Goal: Find specific page/section: Find specific page/section

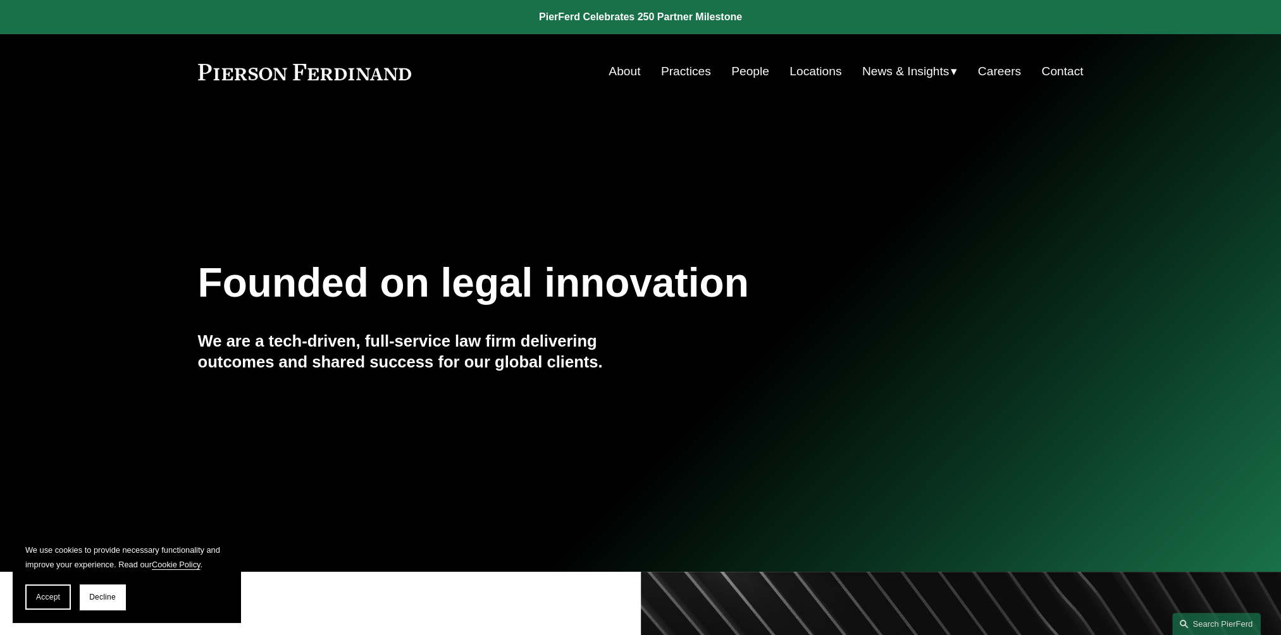
click at [795, 70] on link "Locations" at bounding box center [816, 71] width 52 height 24
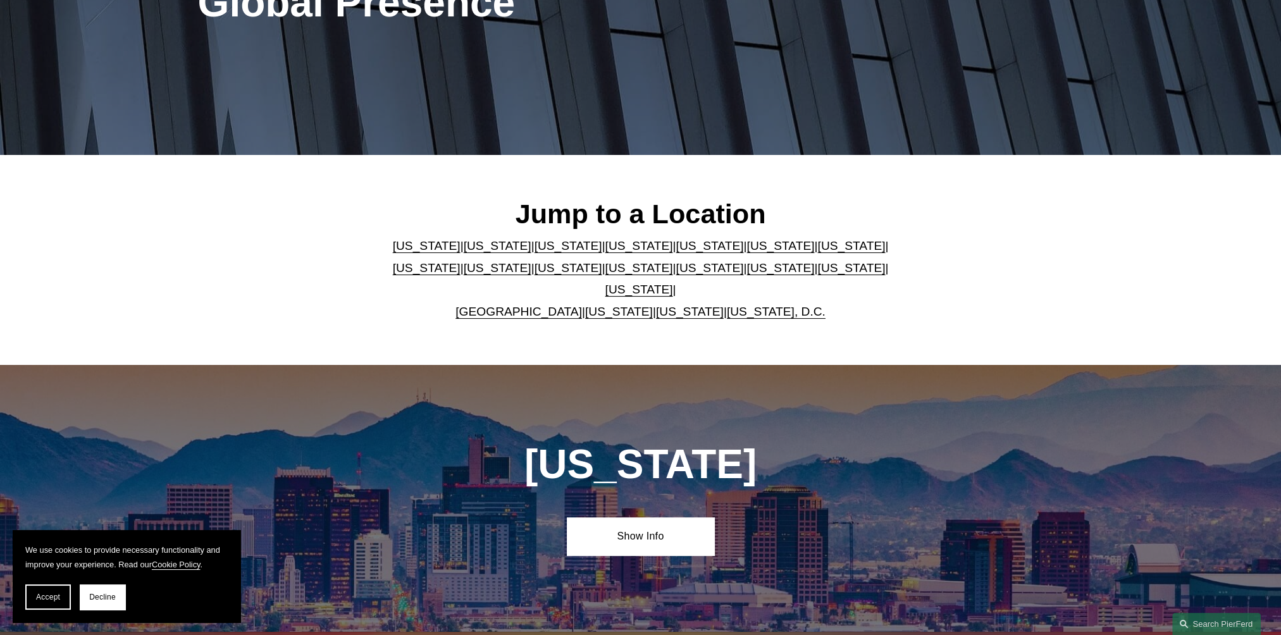
scroll to position [253, 0]
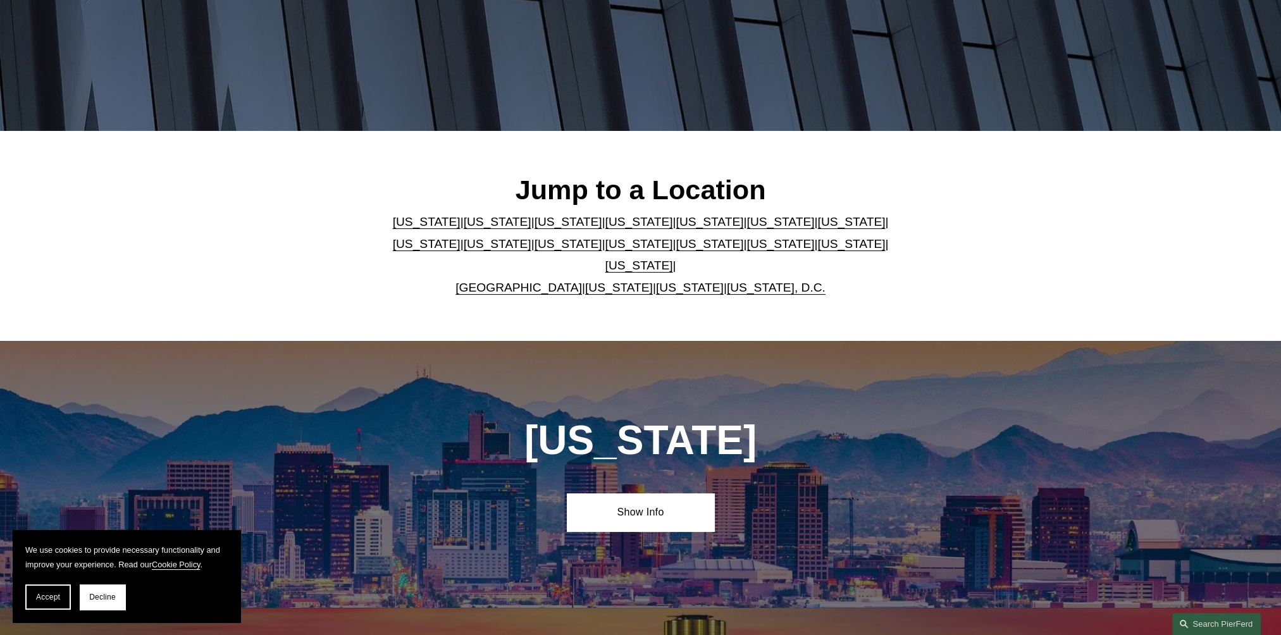
click at [535, 228] on link "[US_STATE]" at bounding box center [569, 221] width 68 height 13
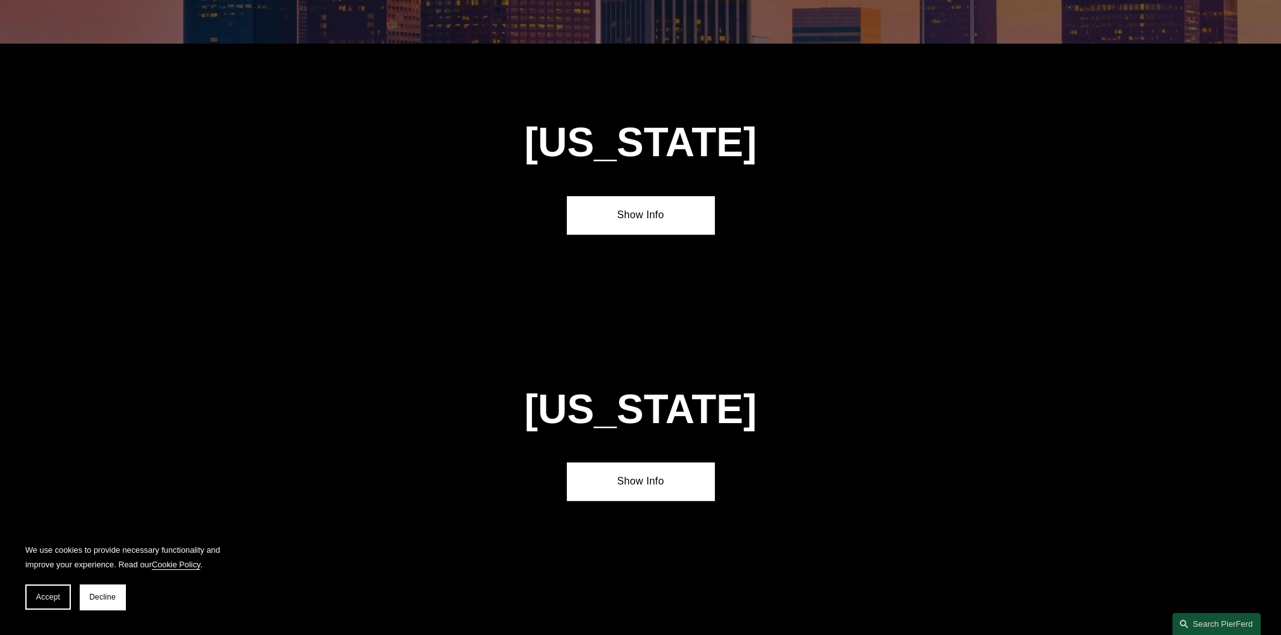
scroll to position [1127, 0]
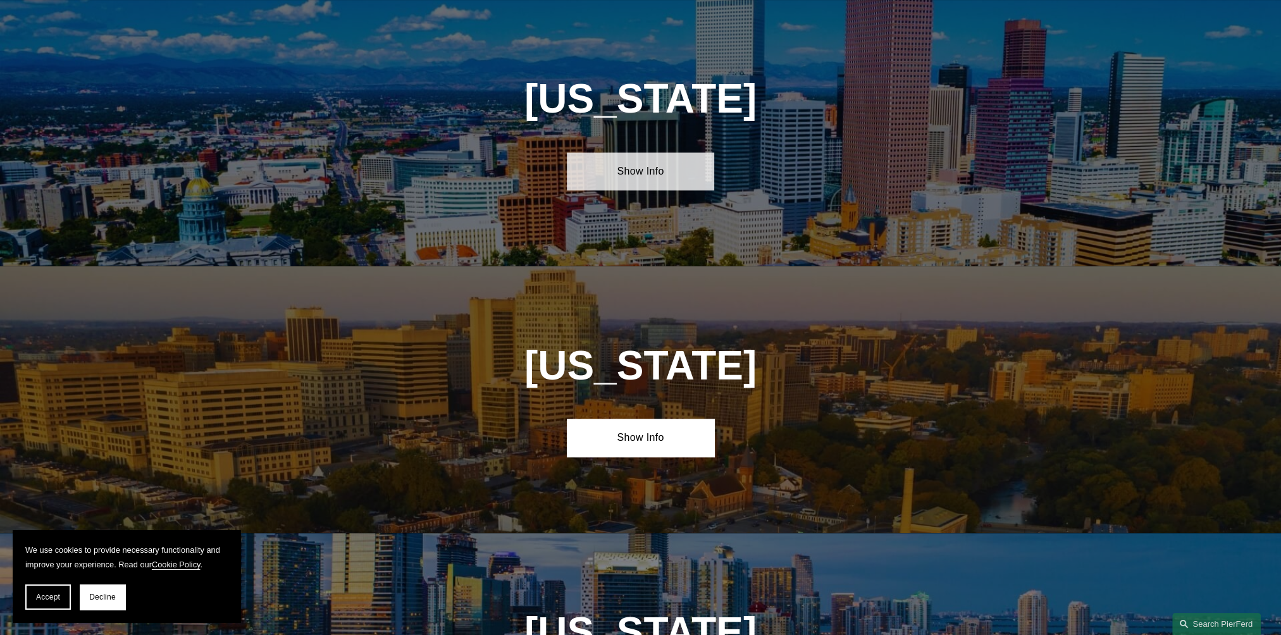
click at [649, 168] on link "Show Info" at bounding box center [640, 171] width 147 height 38
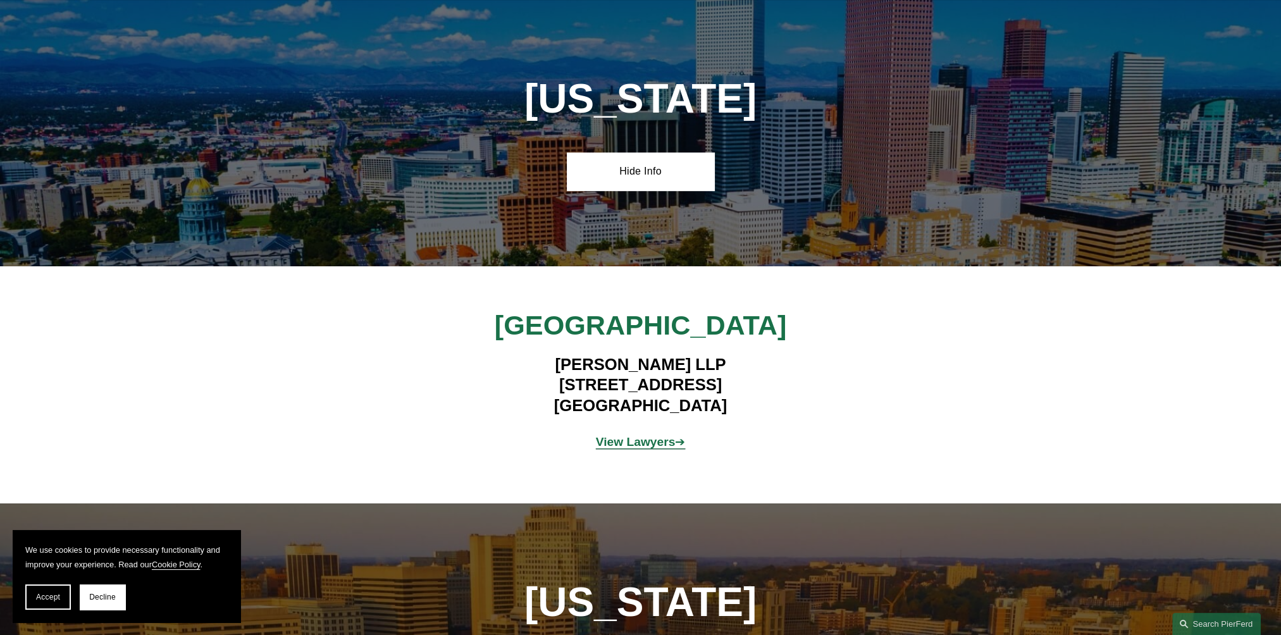
click at [630, 446] on strong "View Lawyers" at bounding box center [636, 441] width 80 height 13
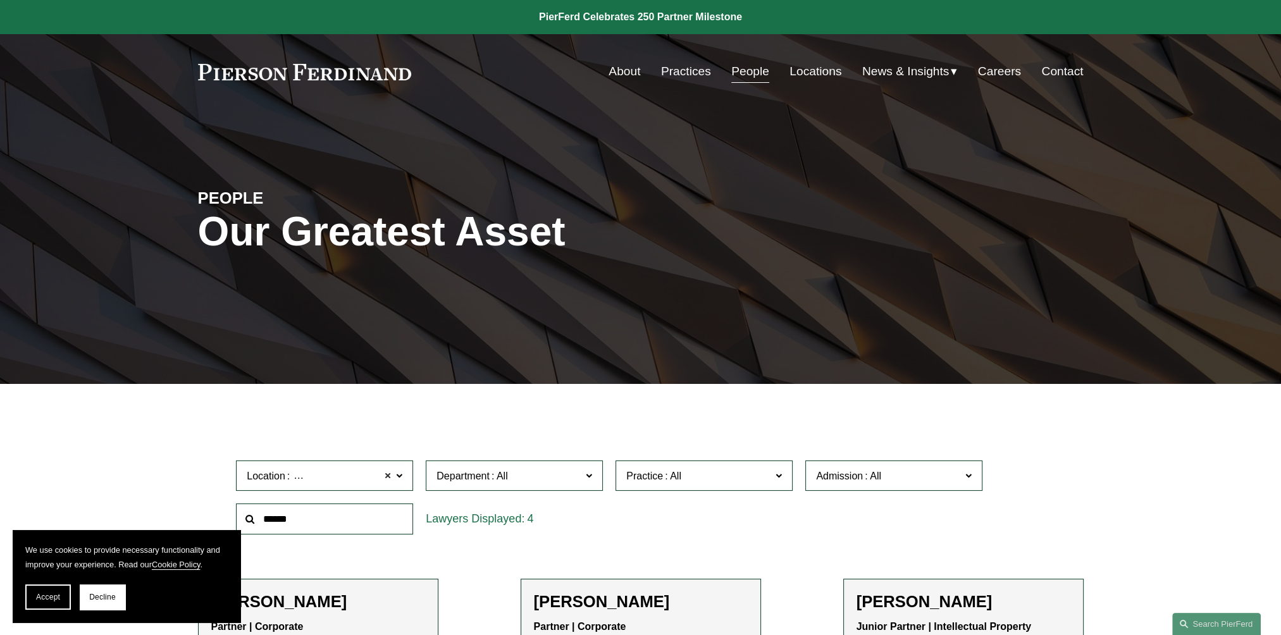
click at [387, 474] on span at bounding box center [388, 476] width 8 height 16
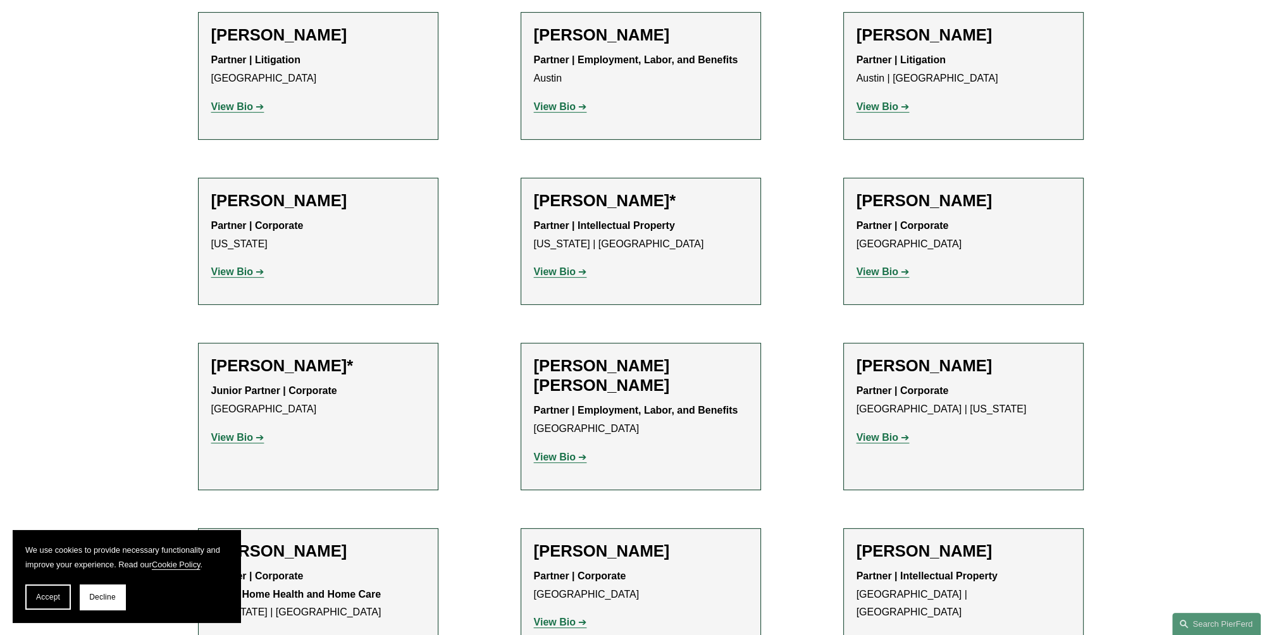
scroll to position [569, 0]
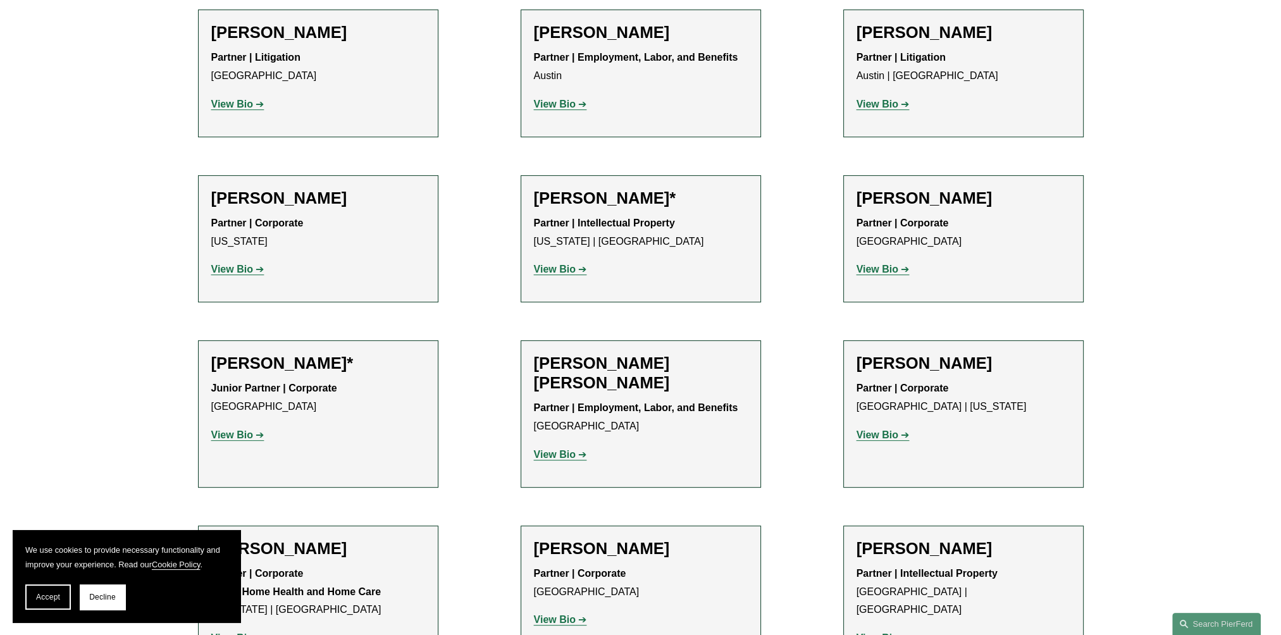
click at [884, 273] on strong "View Bio" at bounding box center [878, 269] width 42 height 11
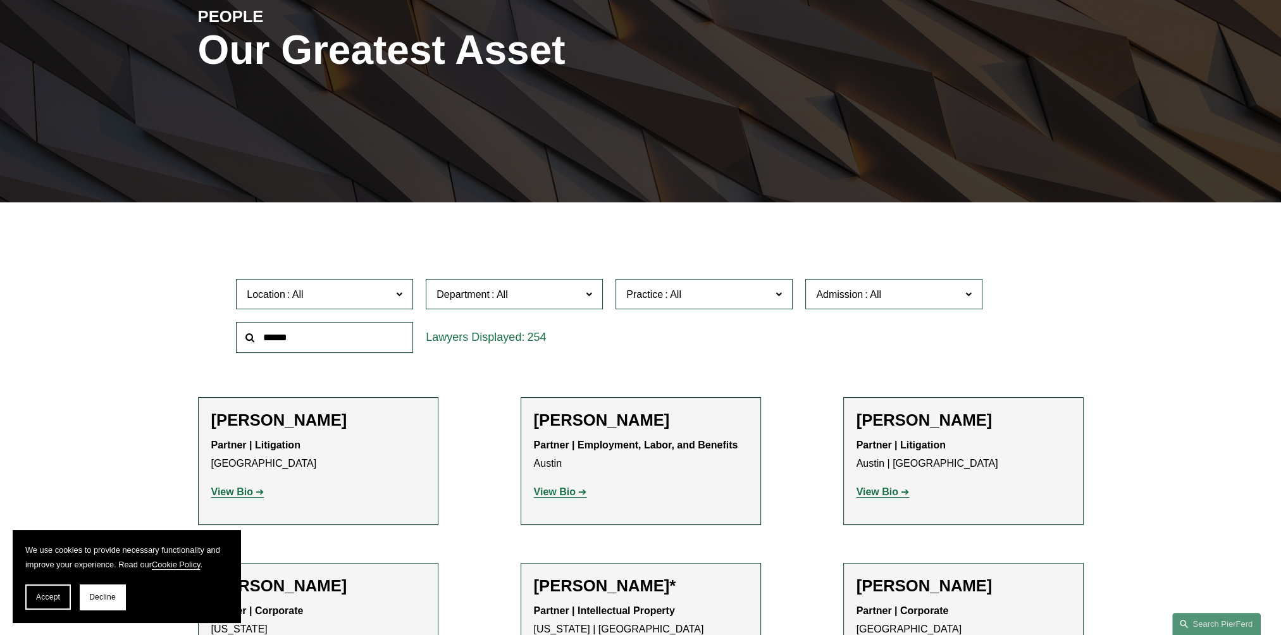
scroll to position [190, 0]
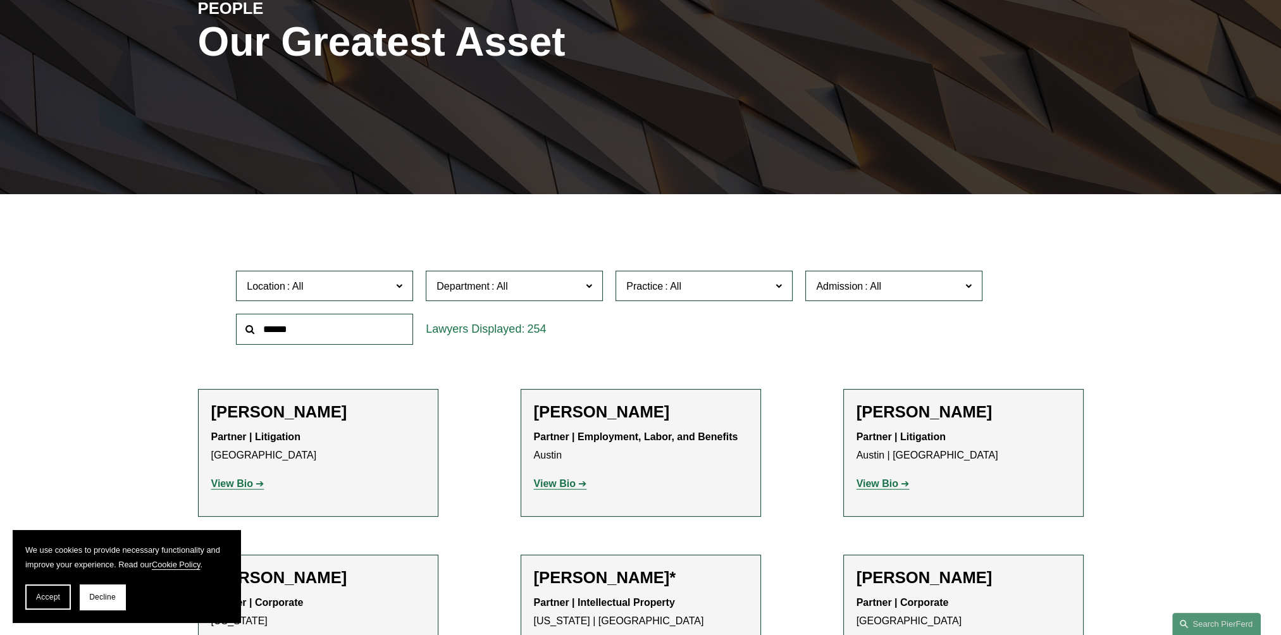
click at [397, 290] on span at bounding box center [399, 285] width 6 height 16
click at [0, 0] on link "[GEOGRAPHIC_DATA]" at bounding box center [0, 0] width 0 height 0
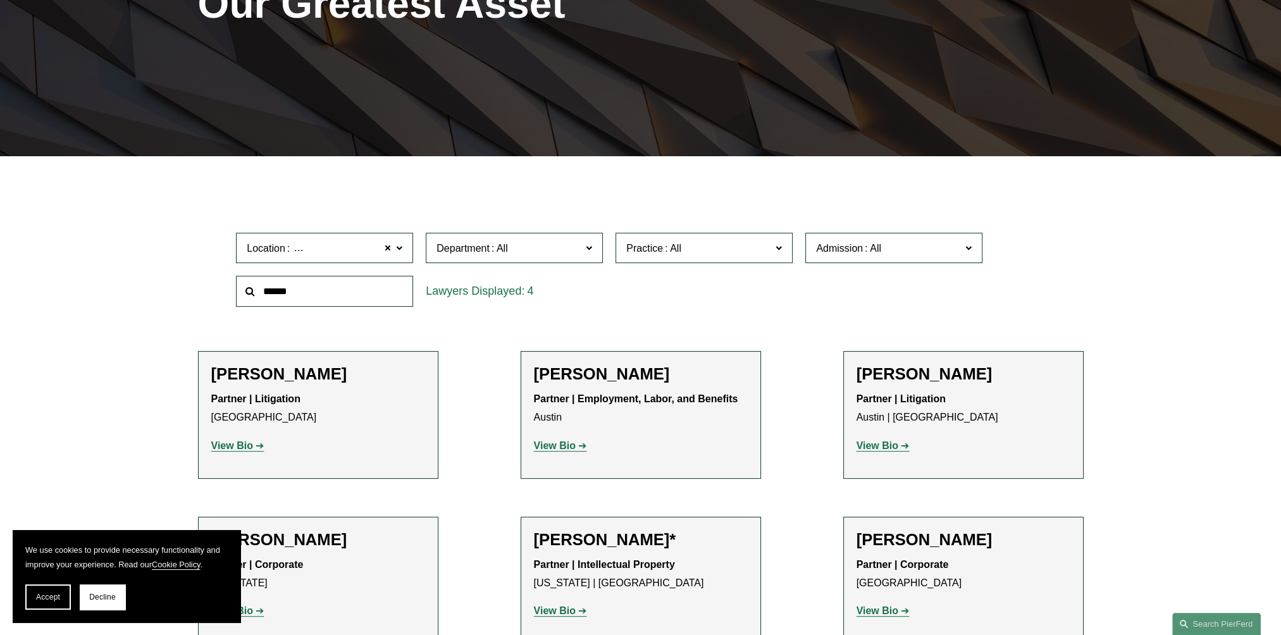
scroll to position [258, 0]
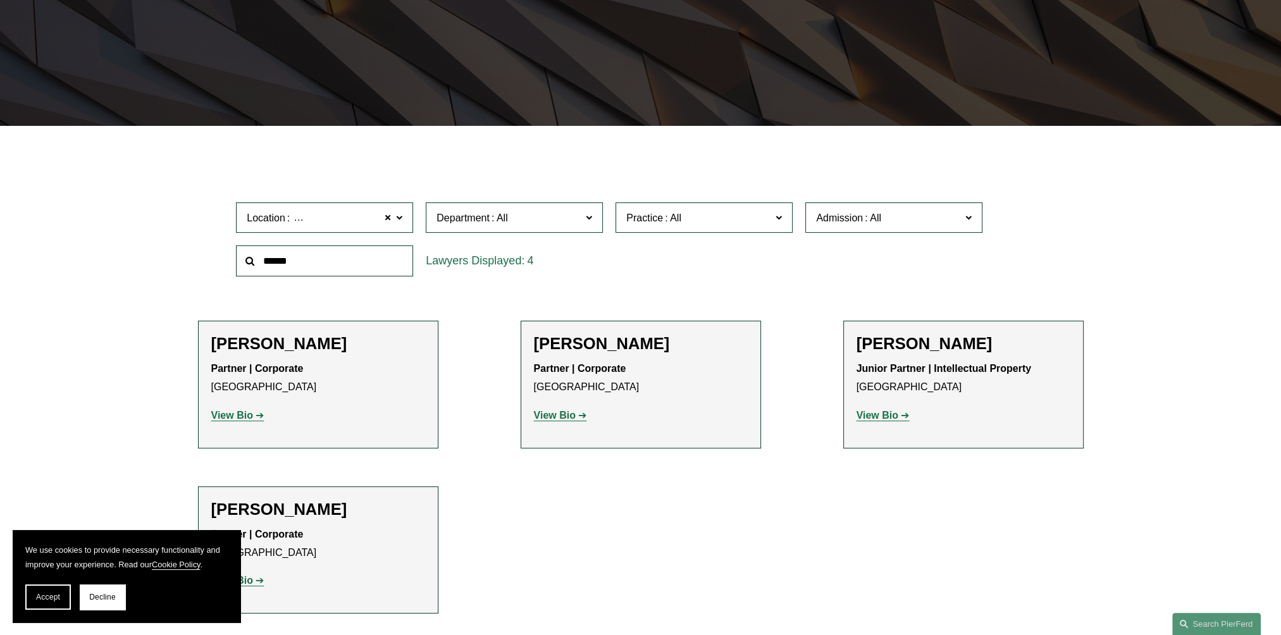
click at [871, 416] on strong "View Bio" at bounding box center [878, 415] width 42 height 11
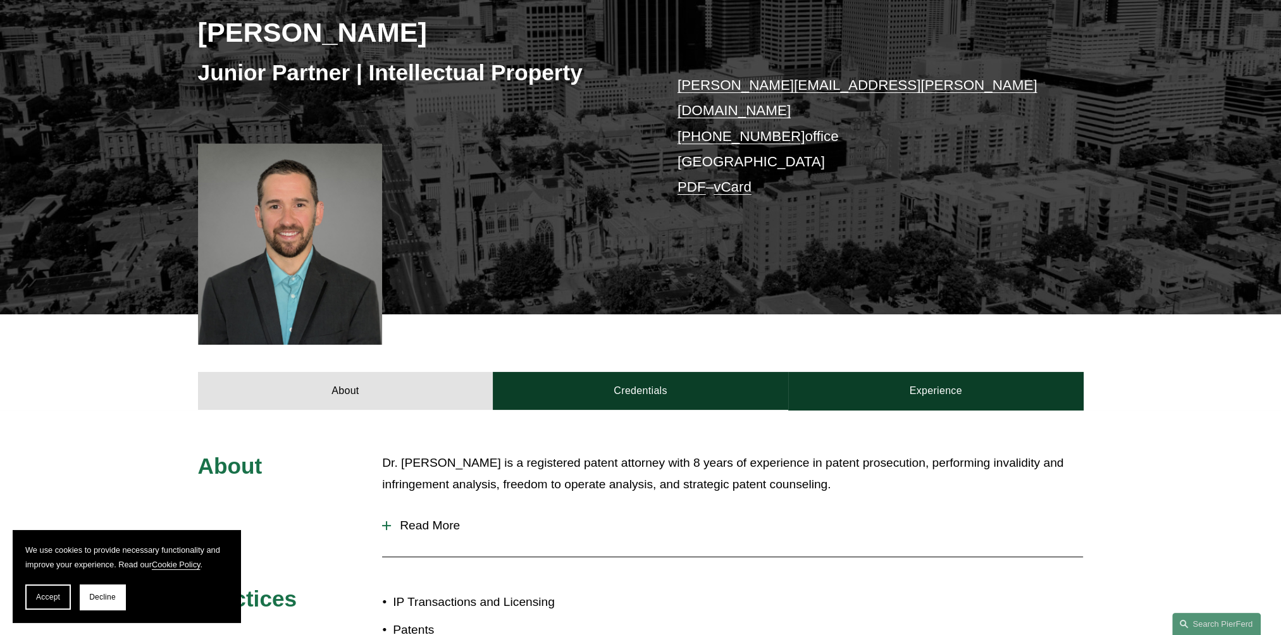
scroll to position [253, 0]
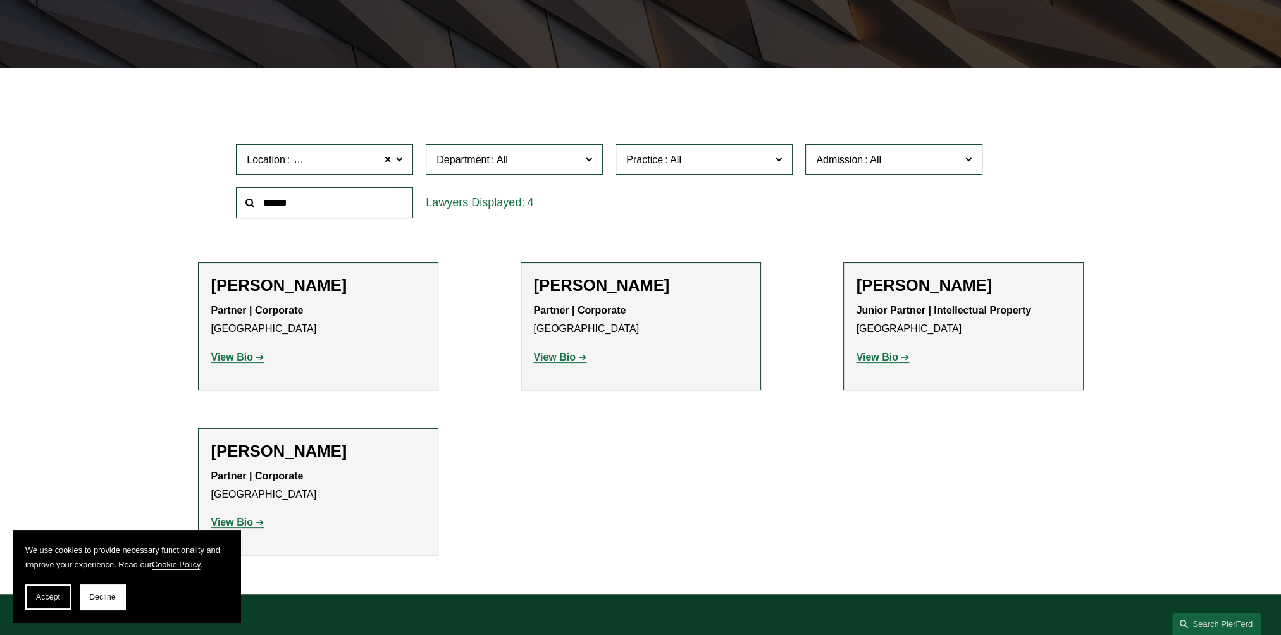
scroll to position [448, 0]
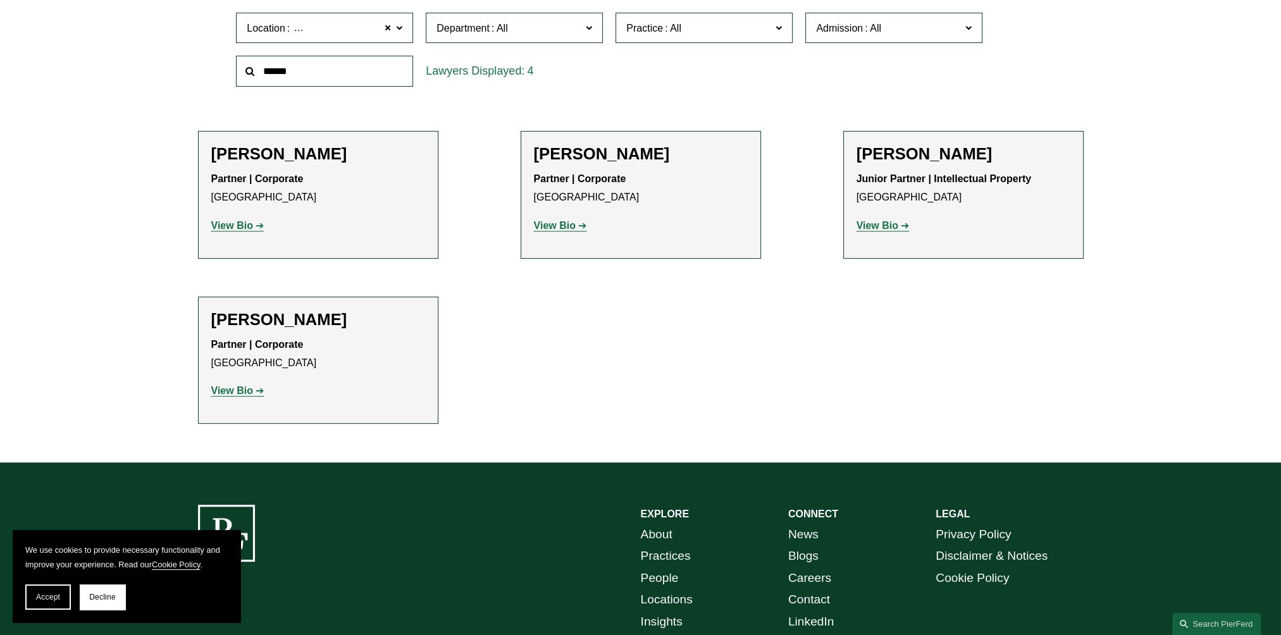
click at [245, 390] on strong "View Bio" at bounding box center [232, 390] width 42 height 11
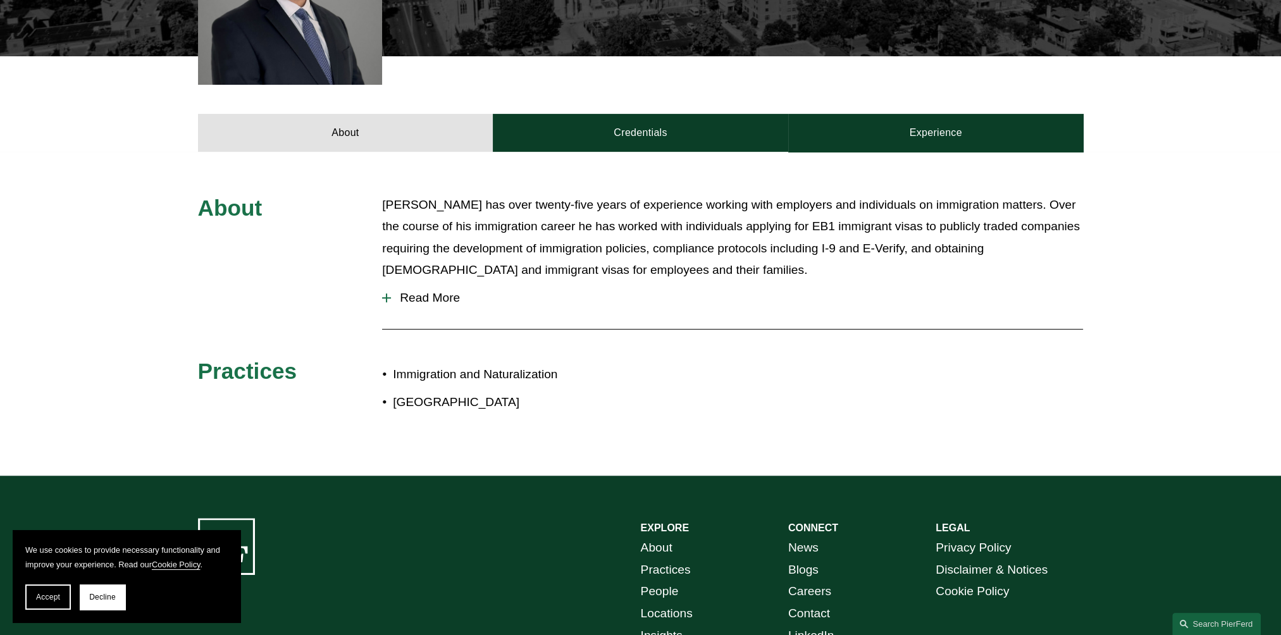
scroll to position [506, 0]
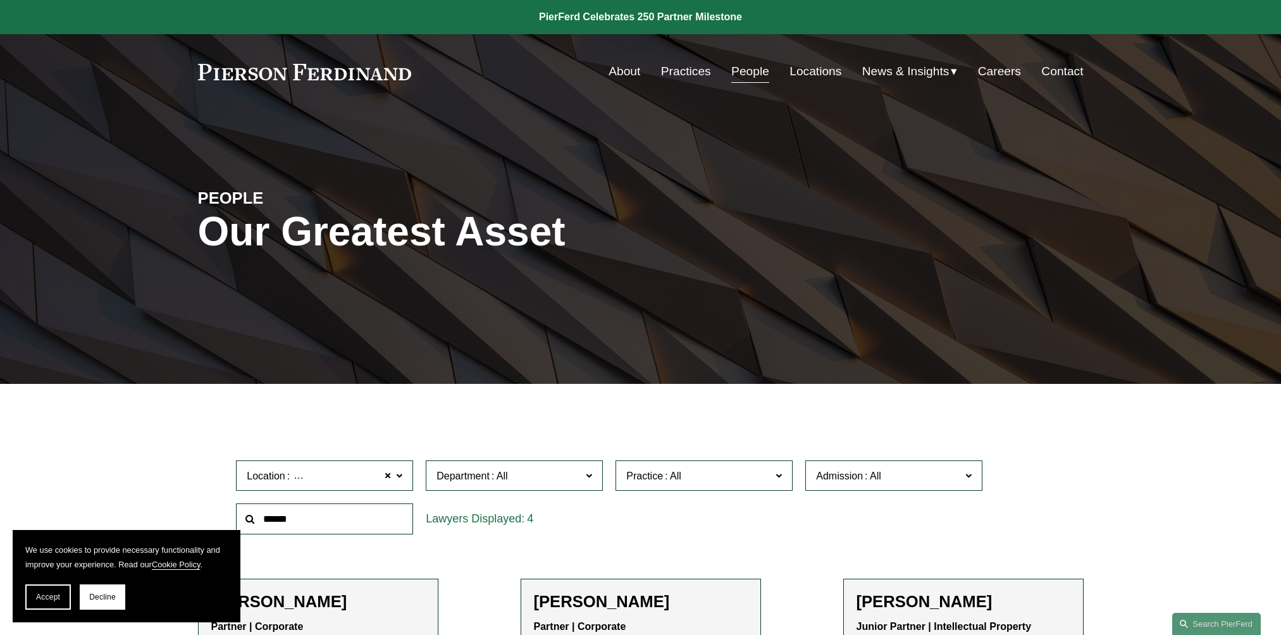
scroll to position [448, 0]
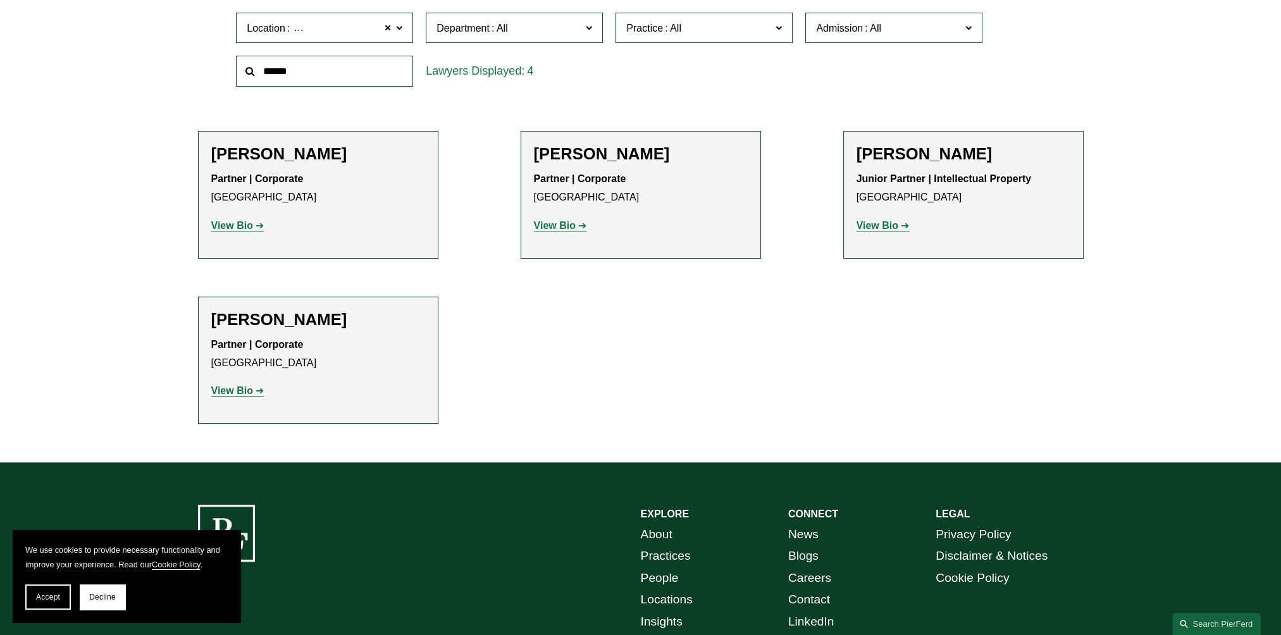
click at [544, 230] on strong "View Bio" at bounding box center [555, 225] width 42 height 11
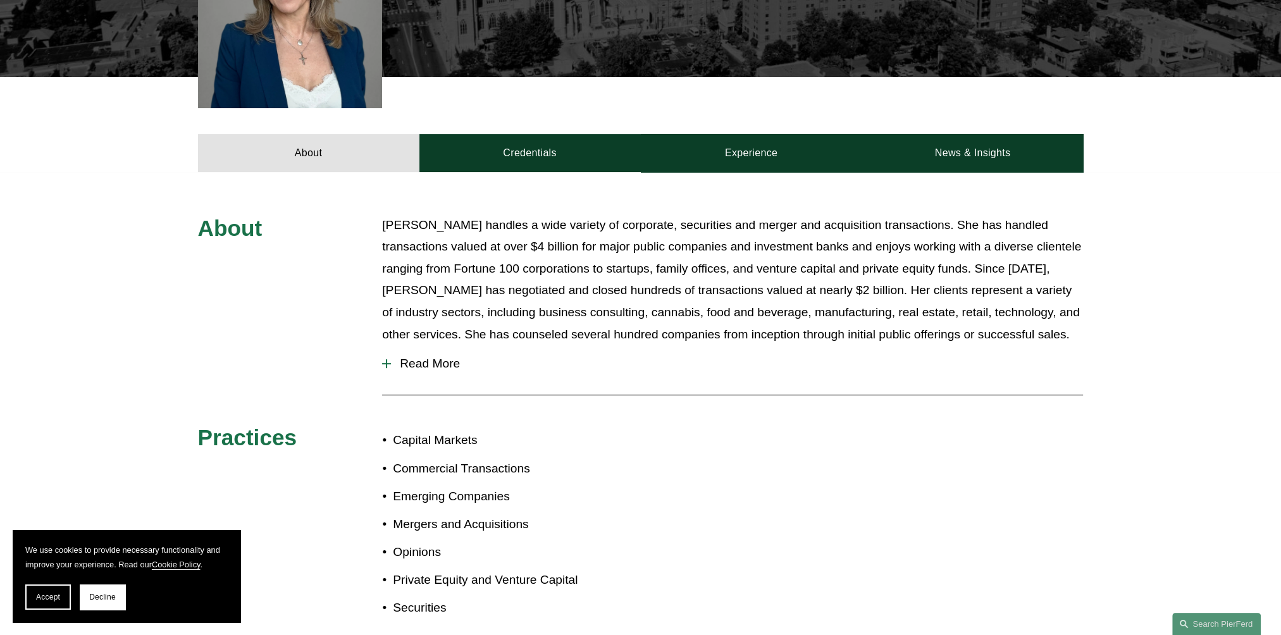
scroll to position [199, 0]
